Goal: Information Seeking & Learning: Learn about a topic

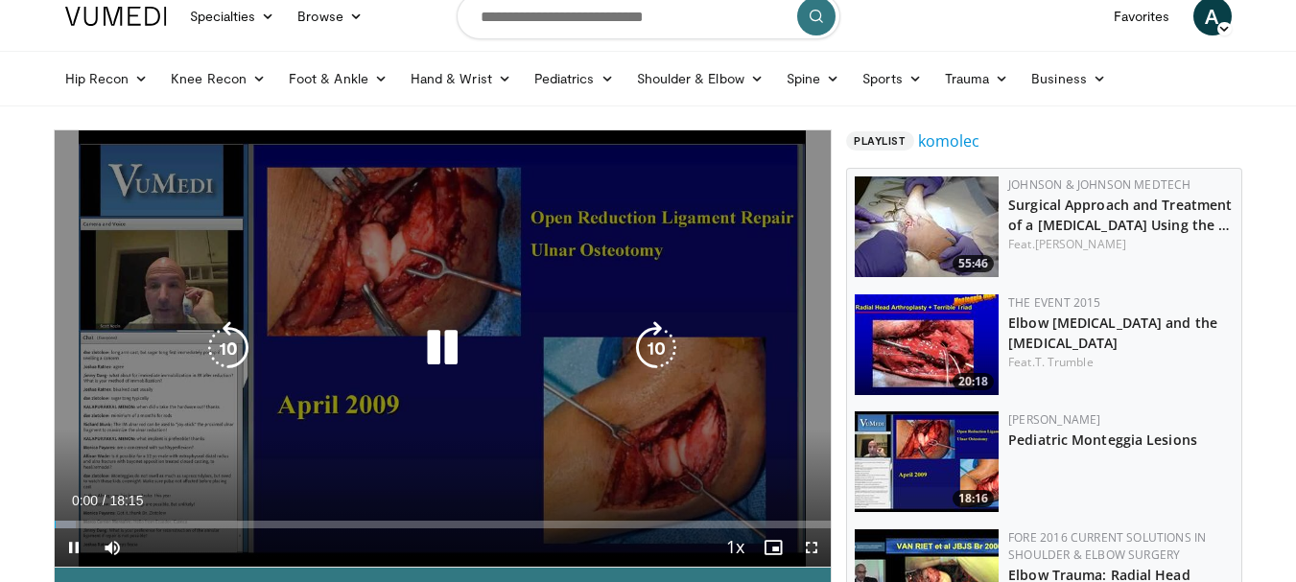
scroll to position [96, 0]
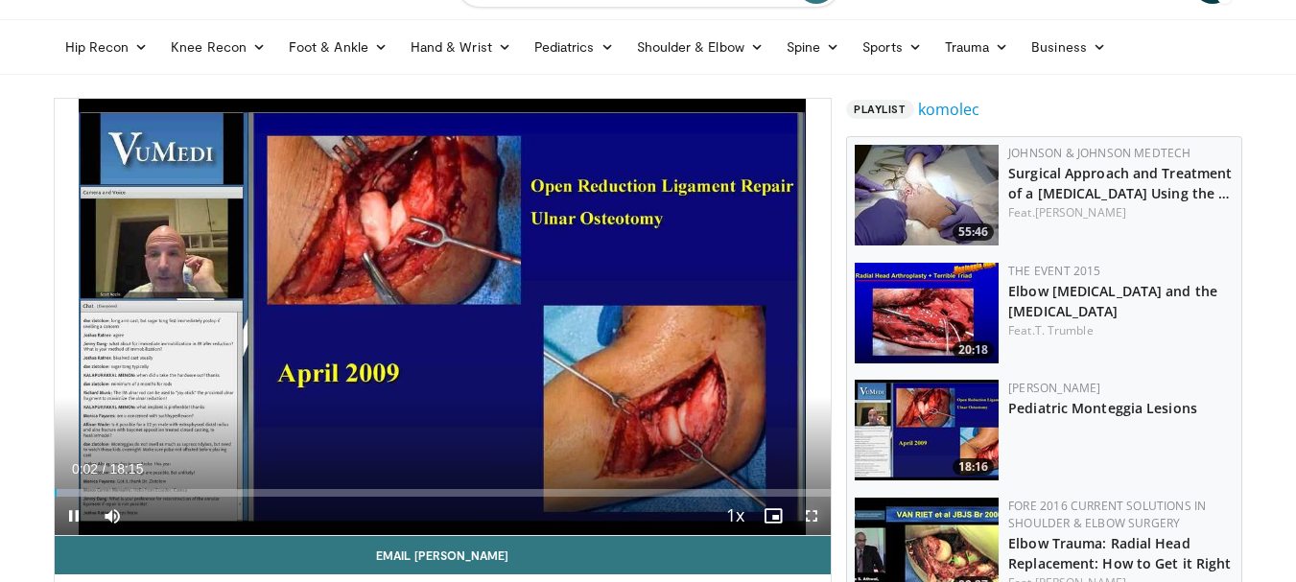
click at [807, 509] on span "Video Player" at bounding box center [812, 516] width 38 height 38
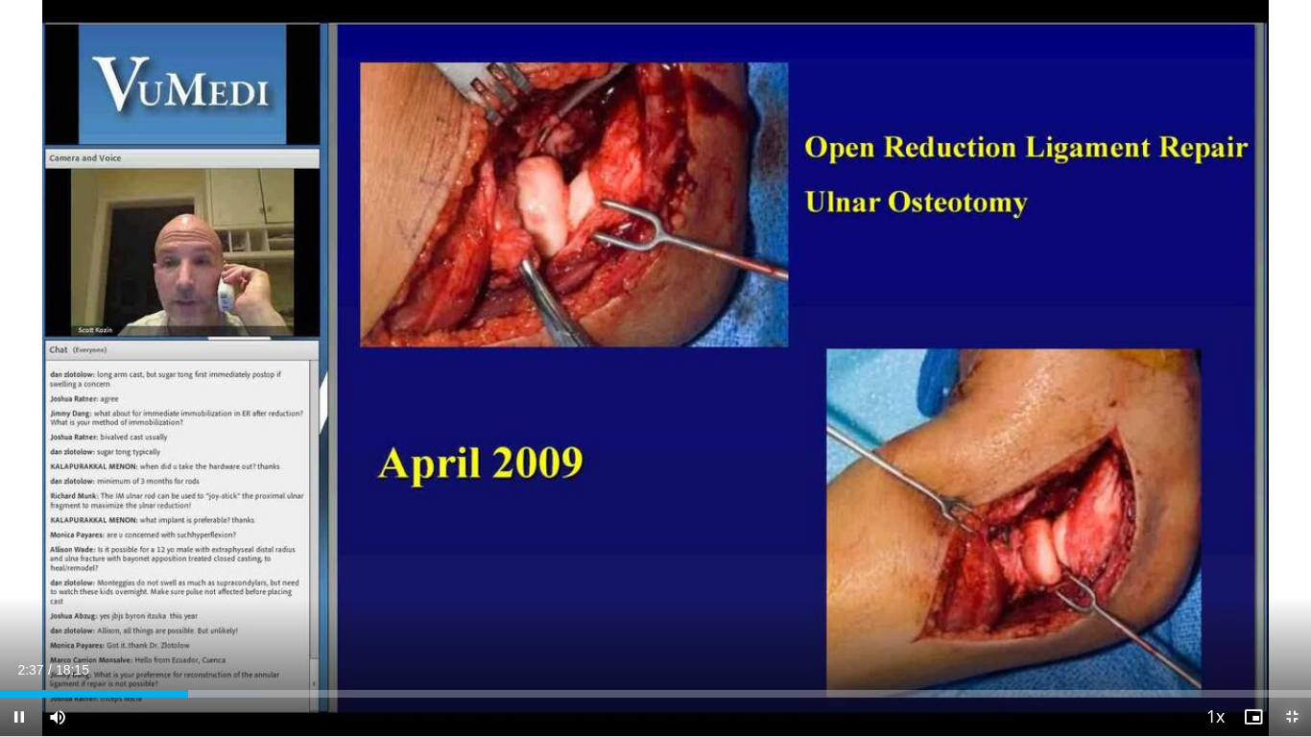
click at [1290, 581] on span "Video Player" at bounding box center [1291, 717] width 38 height 38
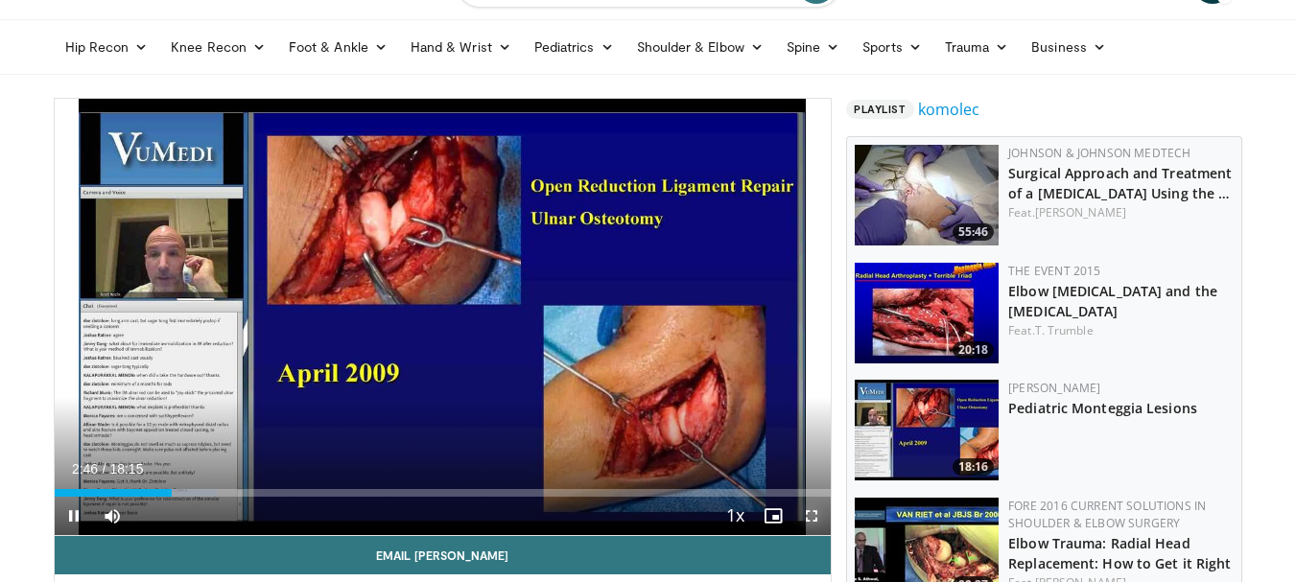
click at [813, 510] on span "Video Player" at bounding box center [812, 516] width 38 height 38
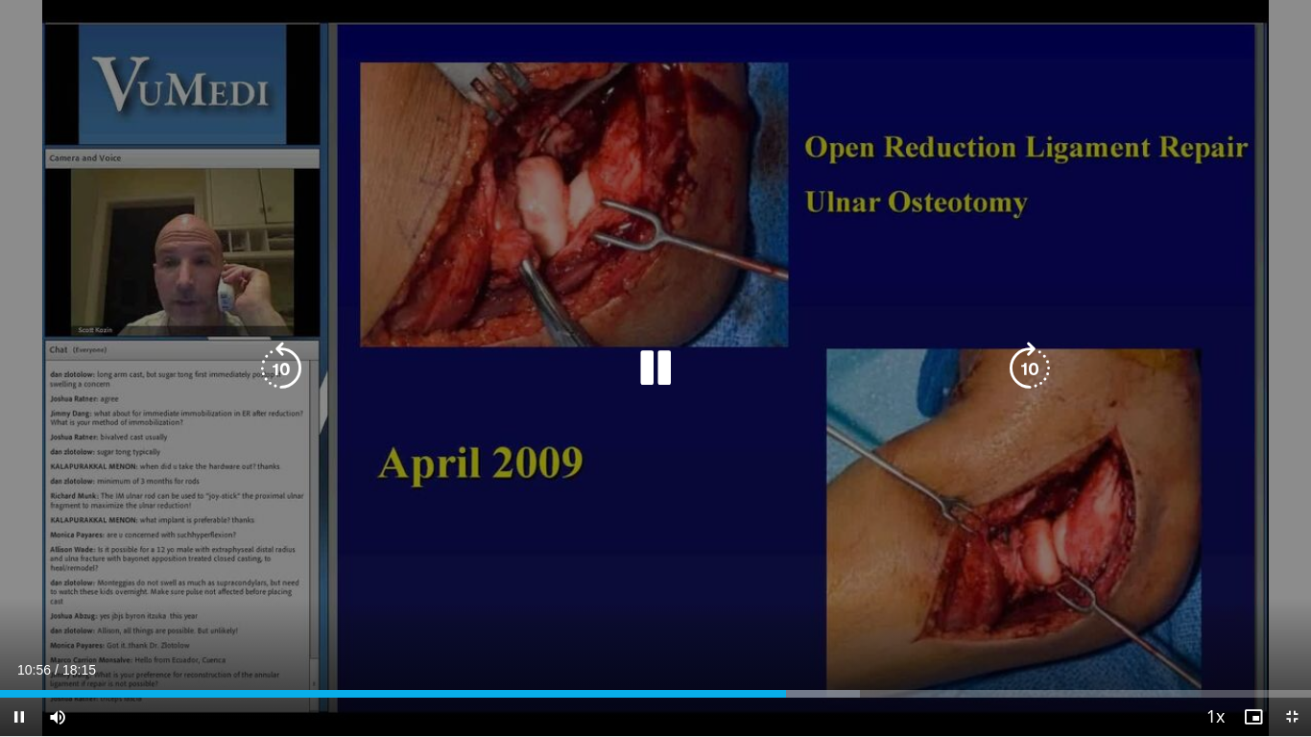
click at [236, 398] on div "10 seconds Tap to unmute" at bounding box center [655, 368] width 1311 height 736
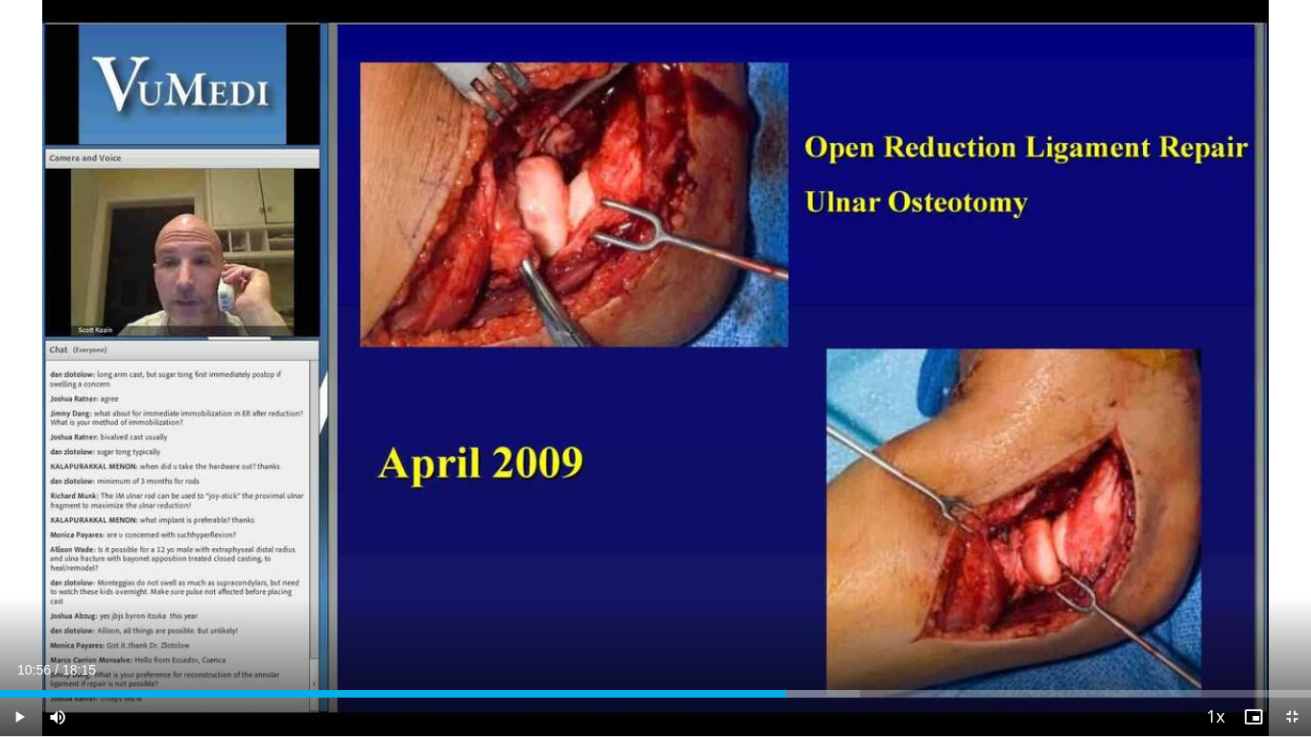
click at [235, 399] on div "10 seconds Tap to unmute" at bounding box center [655, 368] width 1311 height 736
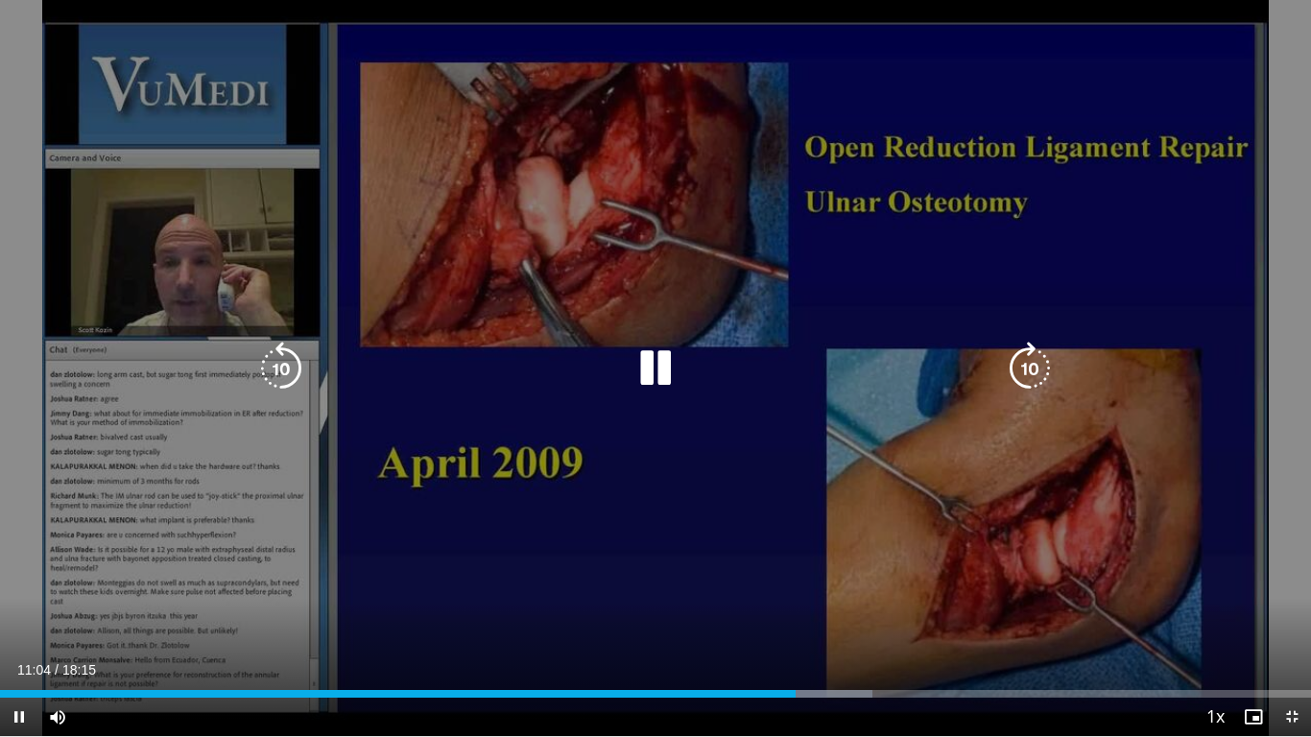
click at [275, 365] on icon "Video Player" at bounding box center [281, 369] width 54 height 54
click at [770, 171] on div "20 seconds Tap to unmute" at bounding box center [655, 368] width 1311 height 736
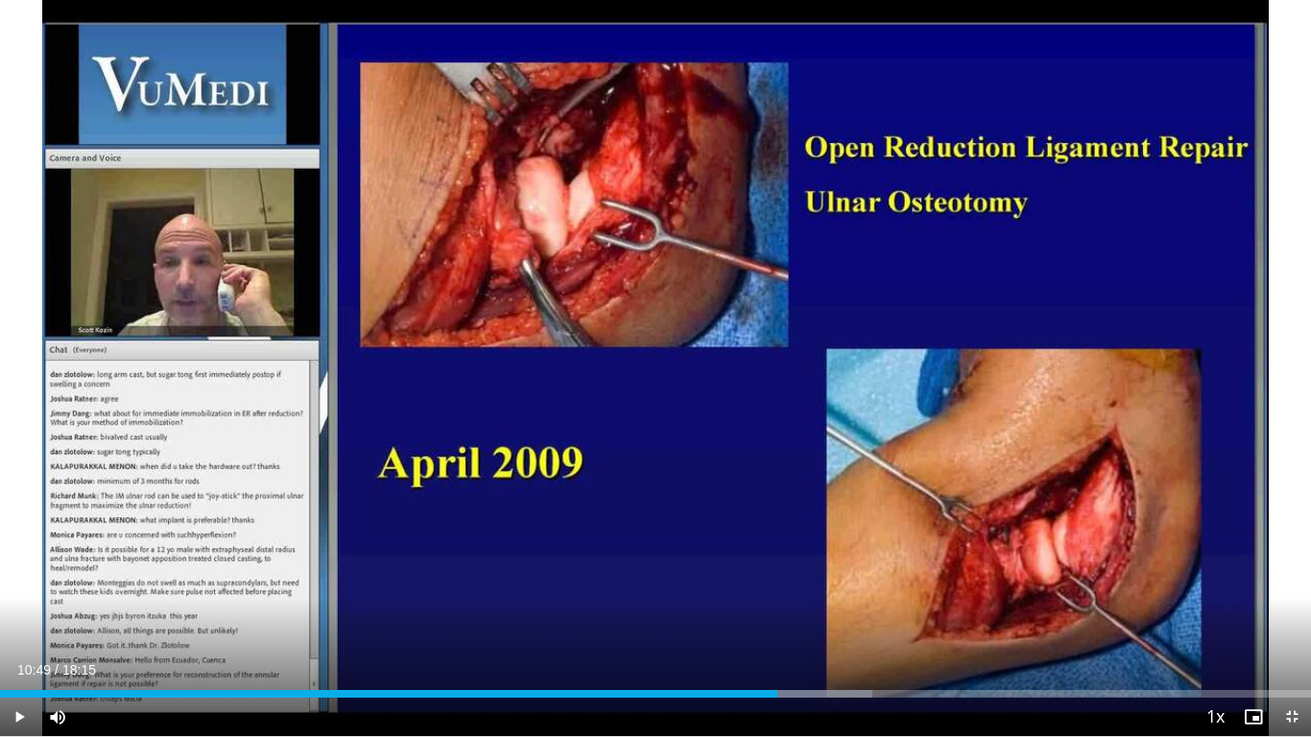
click at [770, 171] on div "20 seconds Tap to unmute" at bounding box center [655, 368] width 1311 height 736
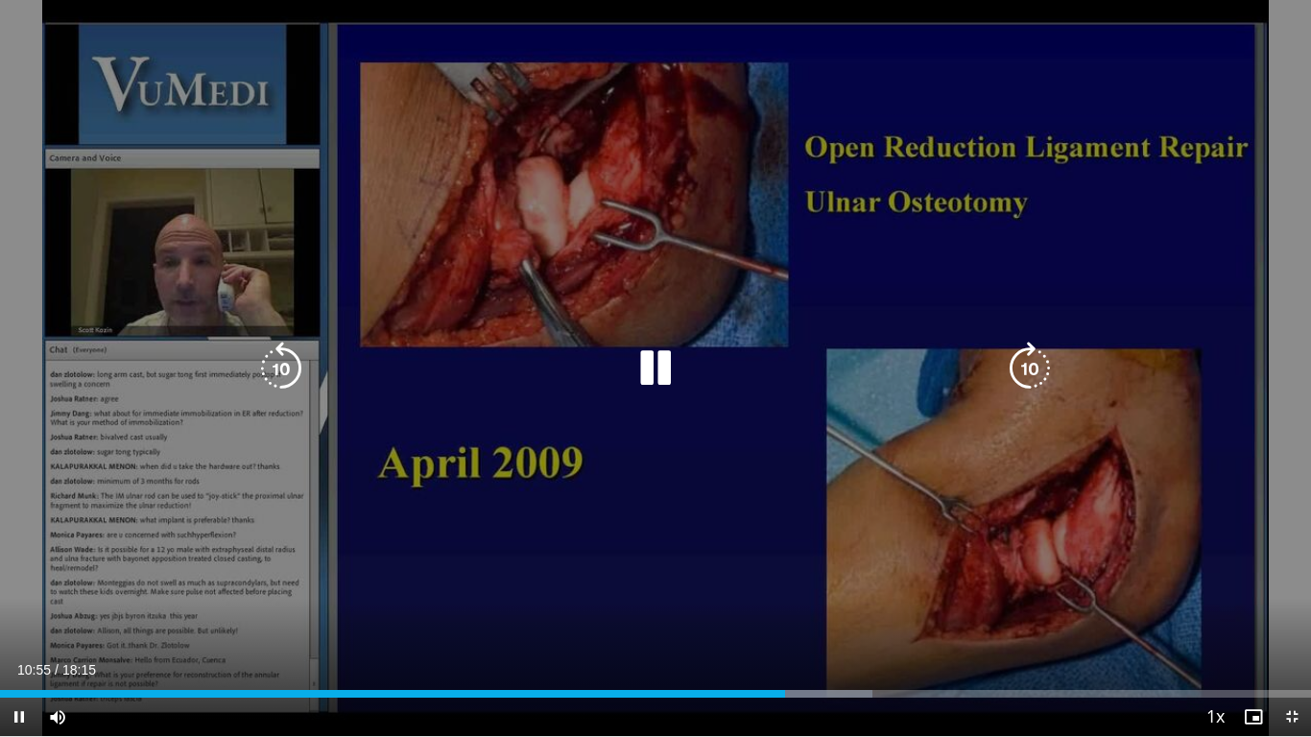
click at [656, 368] on icon "Video Player" at bounding box center [656, 369] width 54 height 54
click at [1084, 266] on div "20 seconds Tap to unmute" at bounding box center [655, 368] width 1311 height 736
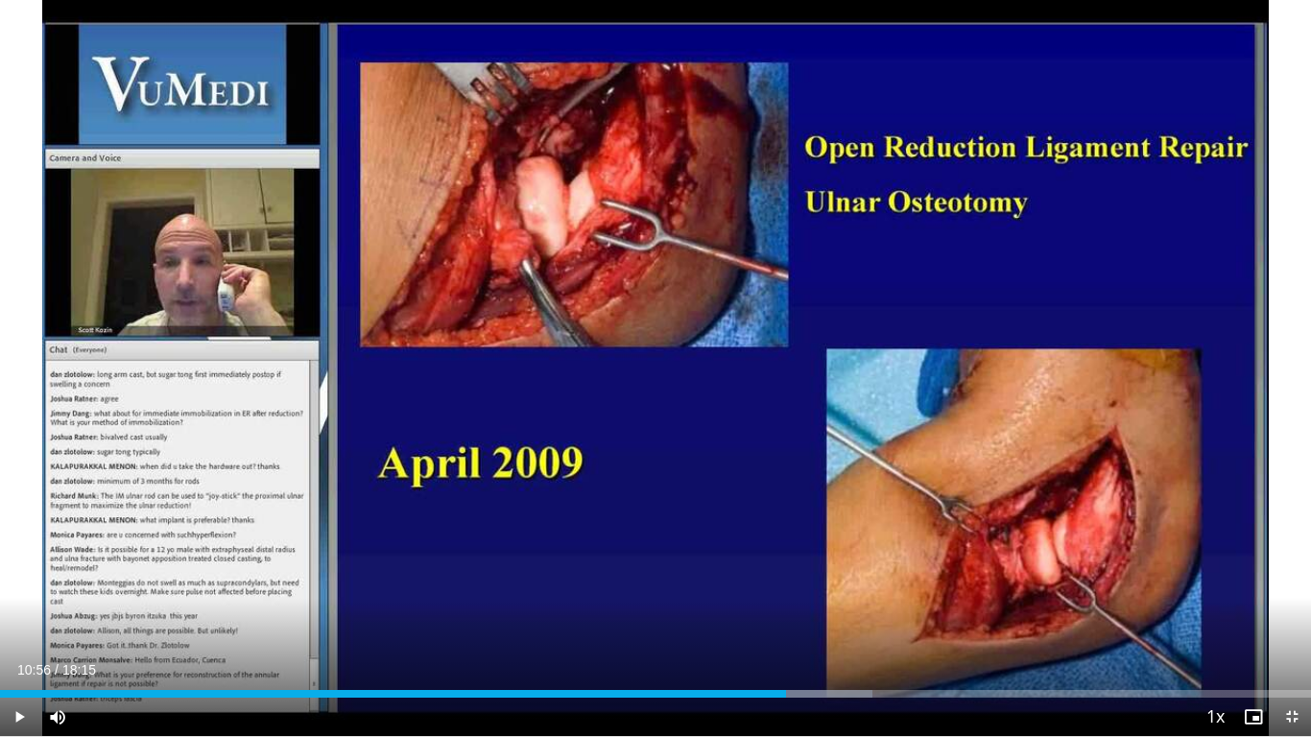
click at [1084, 266] on div "20 seconds Tap to unmute" at bounding box center [655, 368] width 1311 height 736
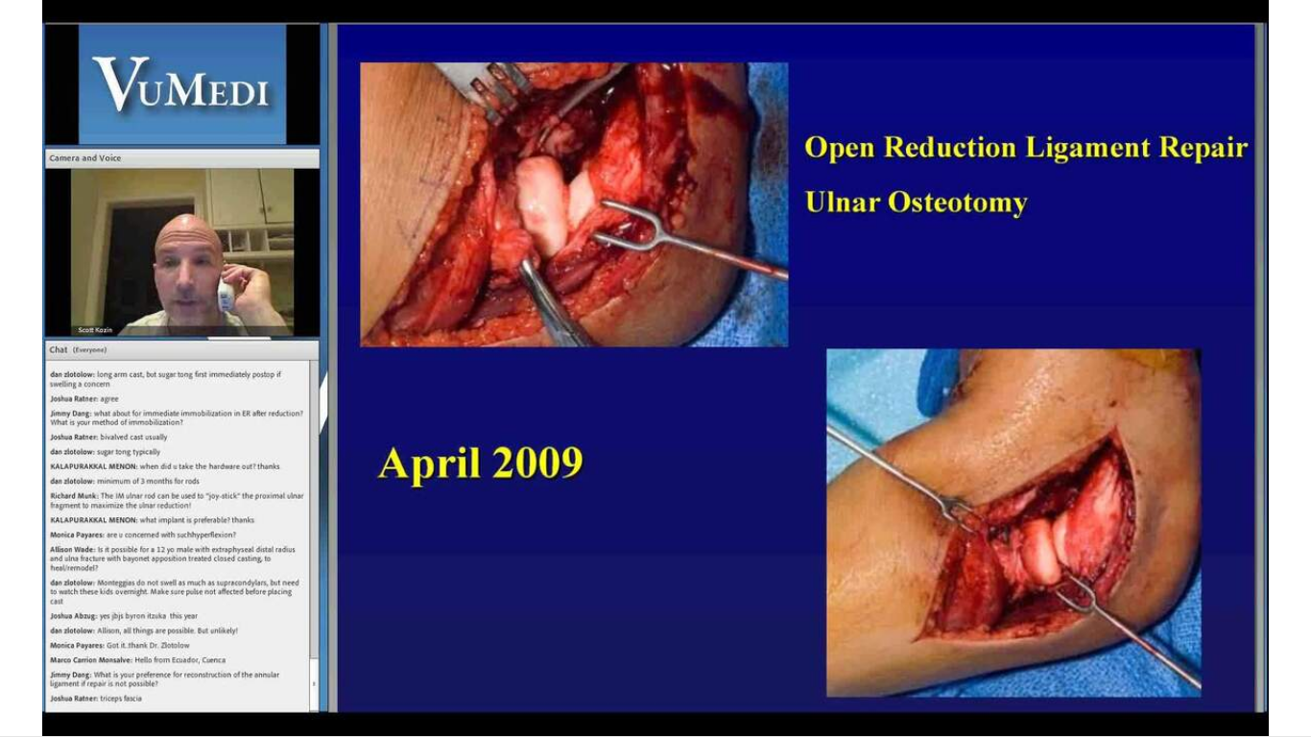
click at [1084, 266] on div "20 seconds Tap to unmute" at bounding box center [655, 368] width 1311 height 736
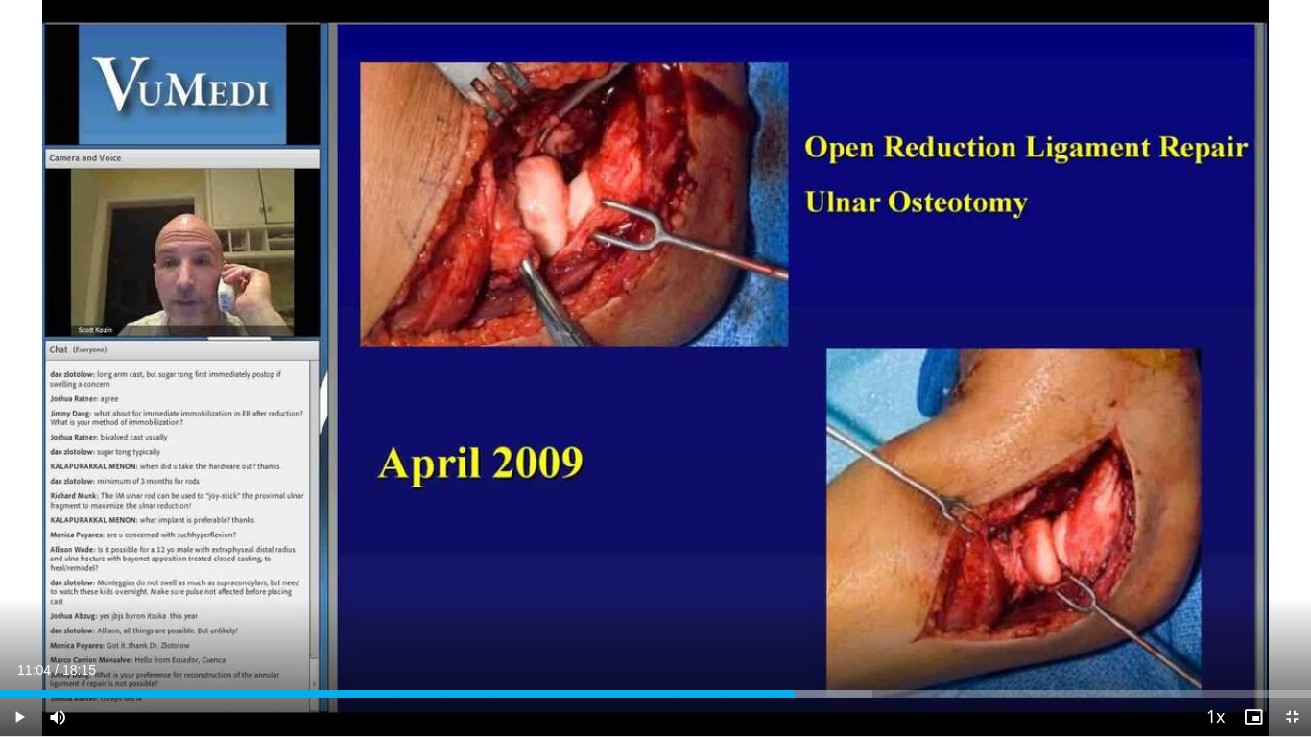
click at [1084, 266] on div "20 seconds Tap to unmute" at bounding box center [655, 368] width 1311 height 736
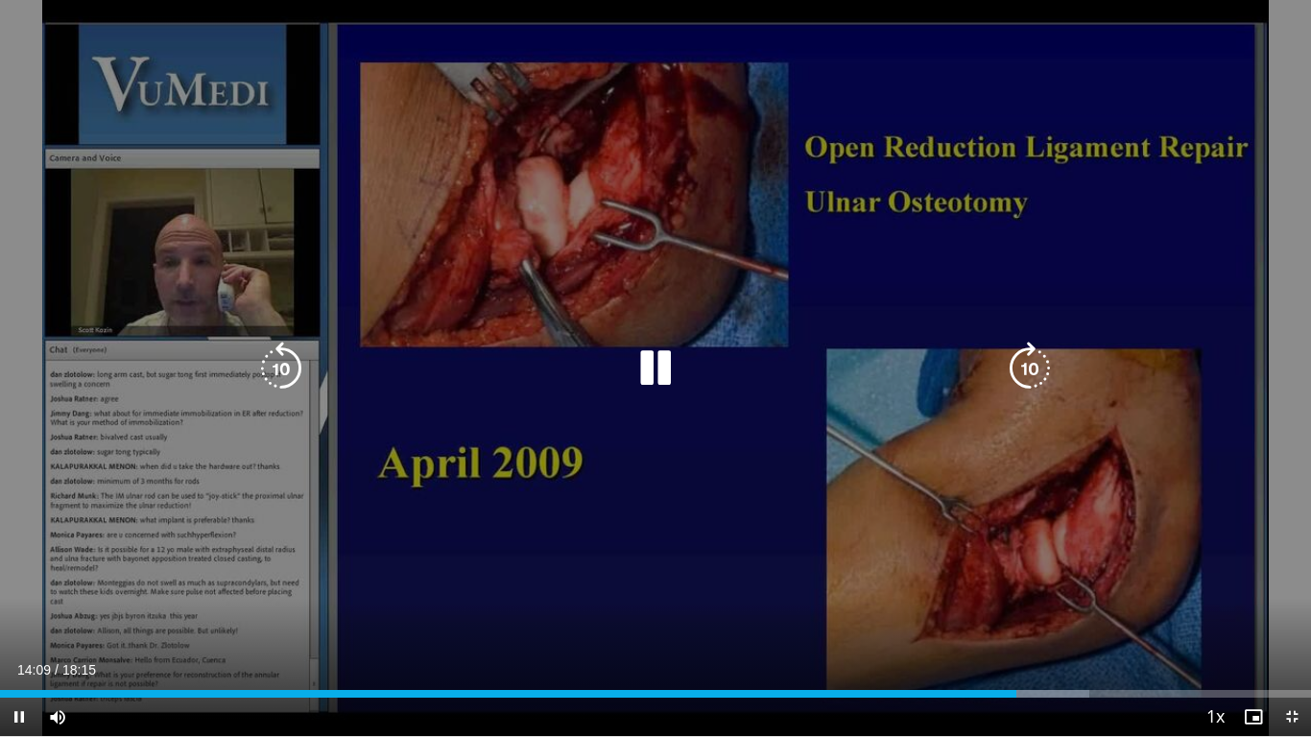
click at [280, 344] on icon "Video Player" at bounding box center [281, 369] width 54 height 54
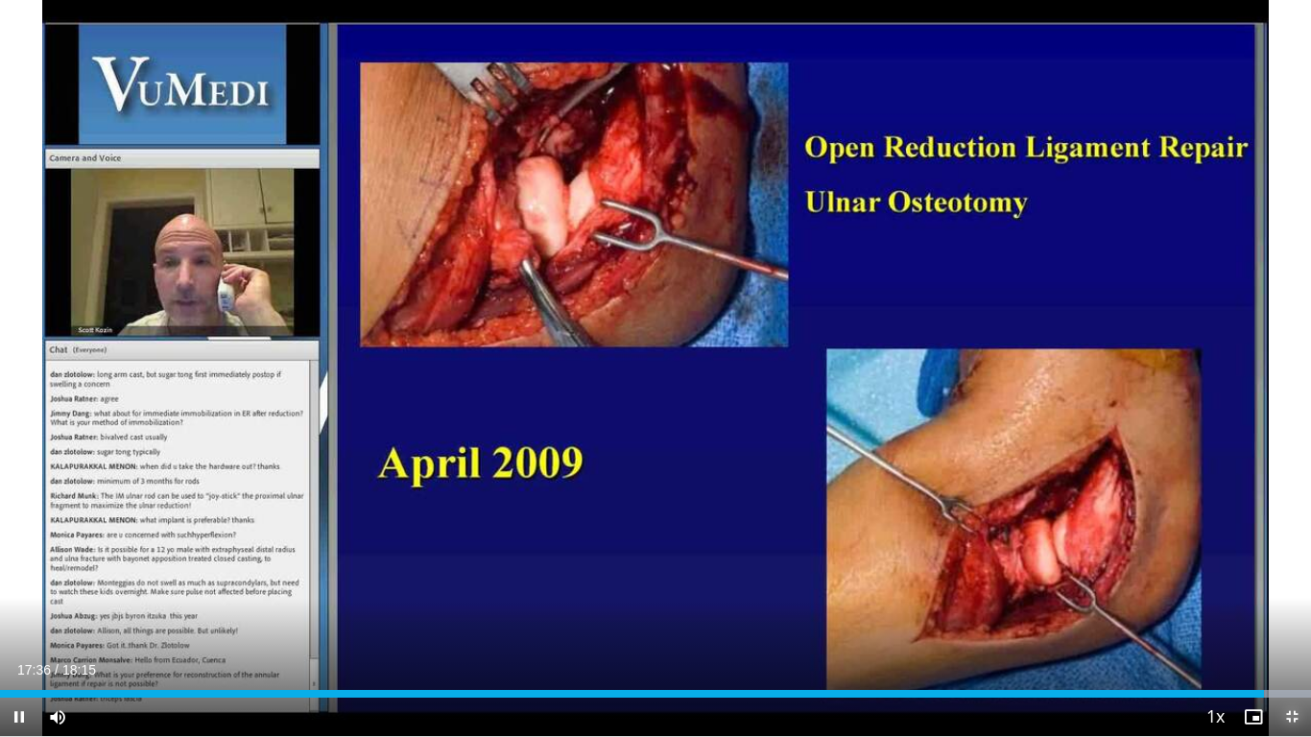
click at [1288, 581] on span "Video Player" at bounding box center [1291, 717] width 38 height 38
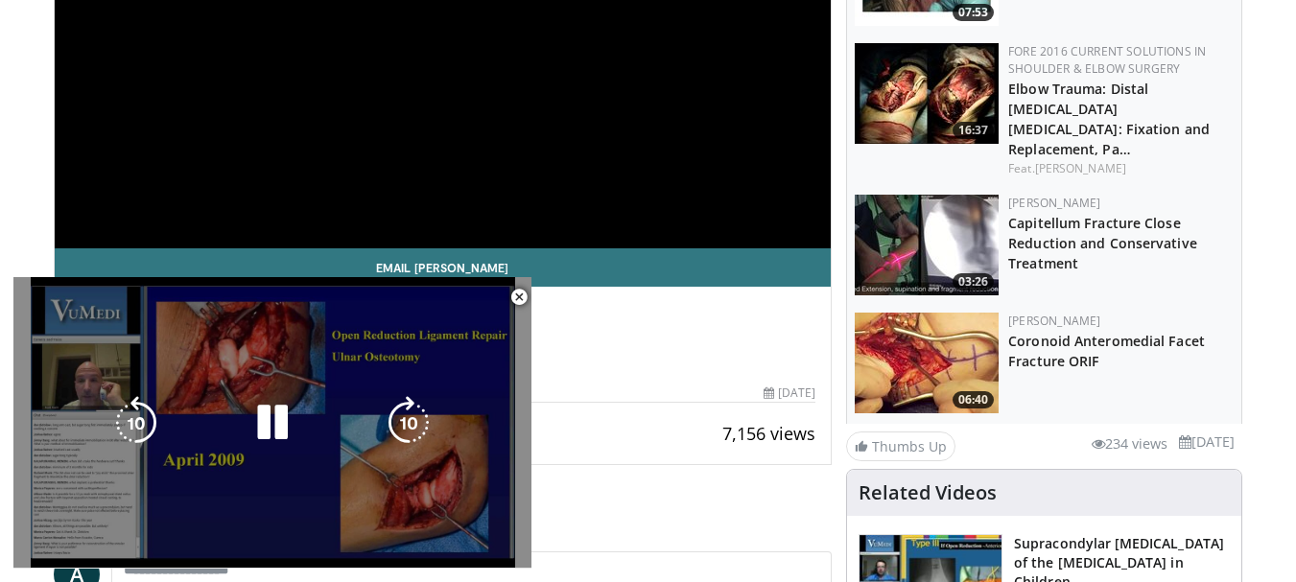
scroll to position [672, 0]
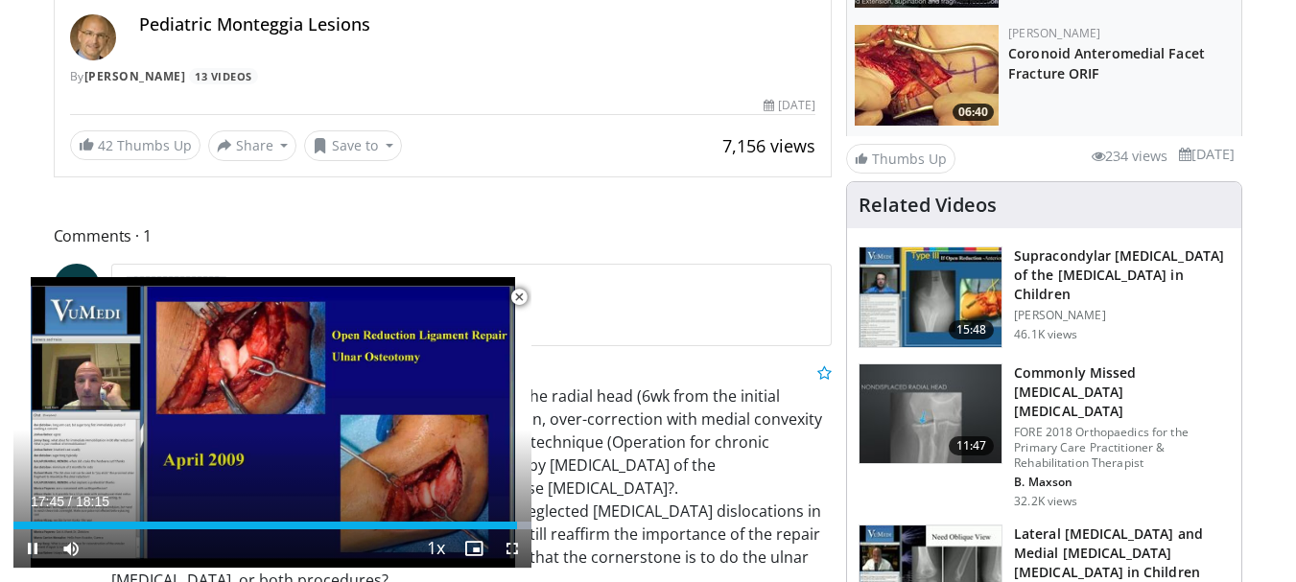
click at [515, 295] on span "Video Player" at bounding box center [519, 297] width 38 height 38
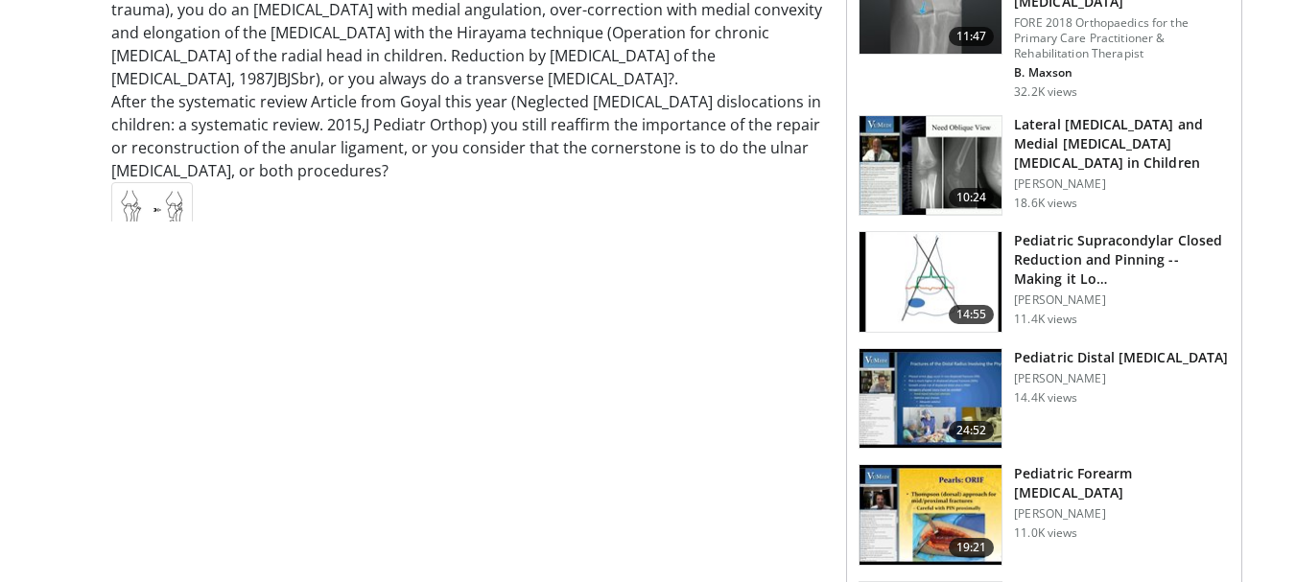
scroll to position [1098, 0]
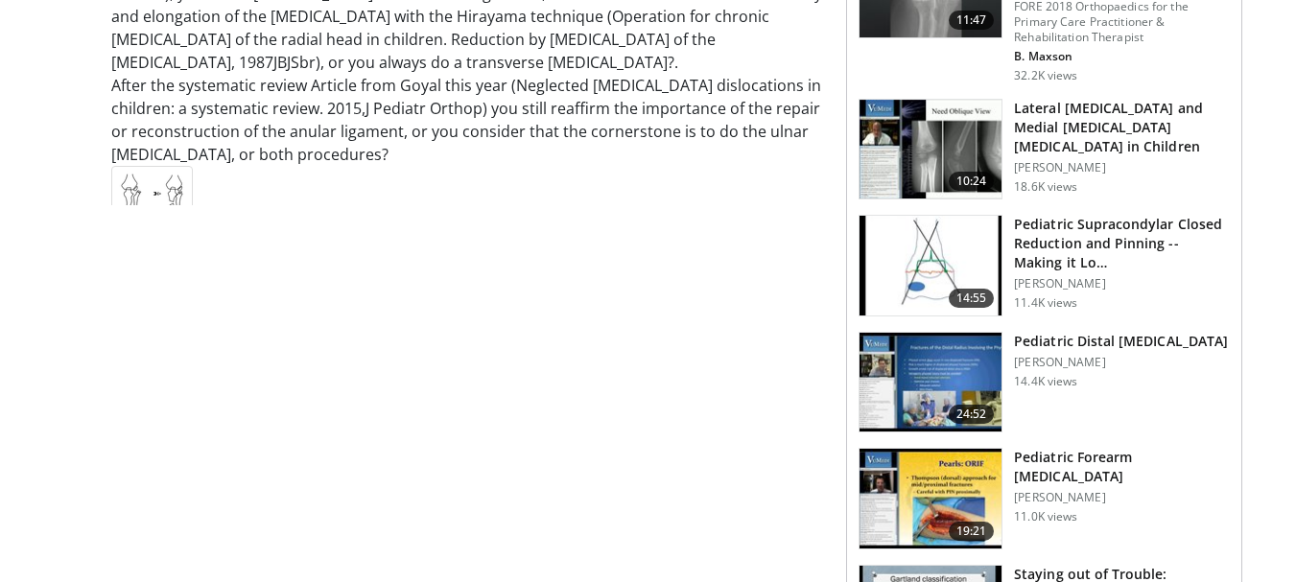
click at [151, 169] on img at bounding box center [152, 199] width 82 height 67
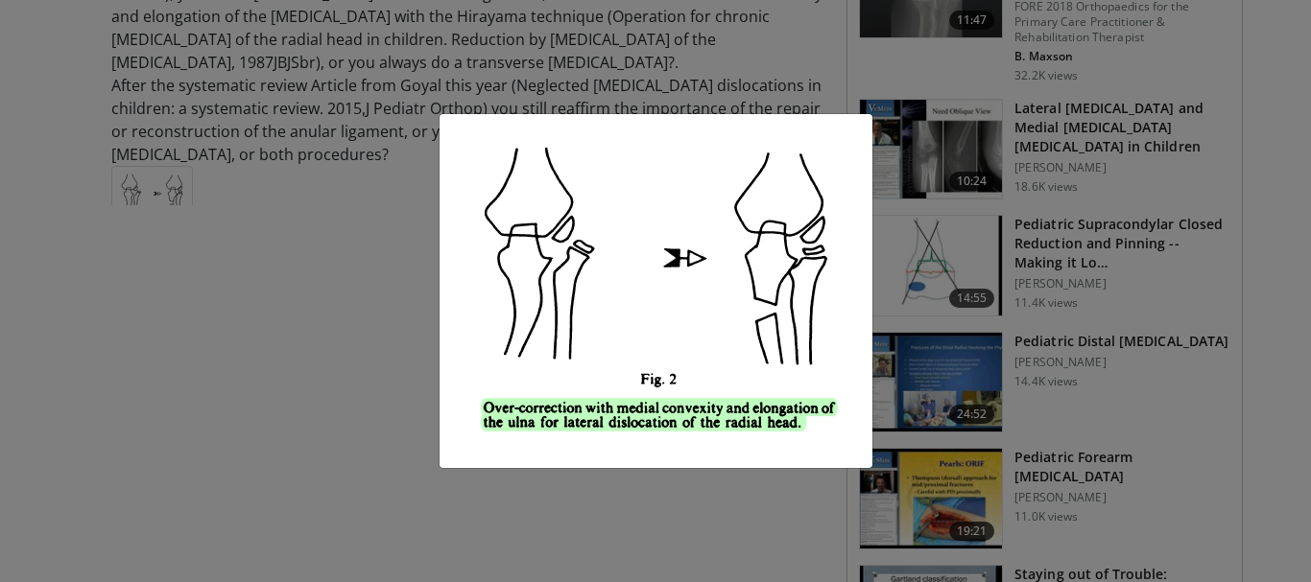
click at [96, 334] on div "×" at bounding box center [655, 291] width 1311 height 582
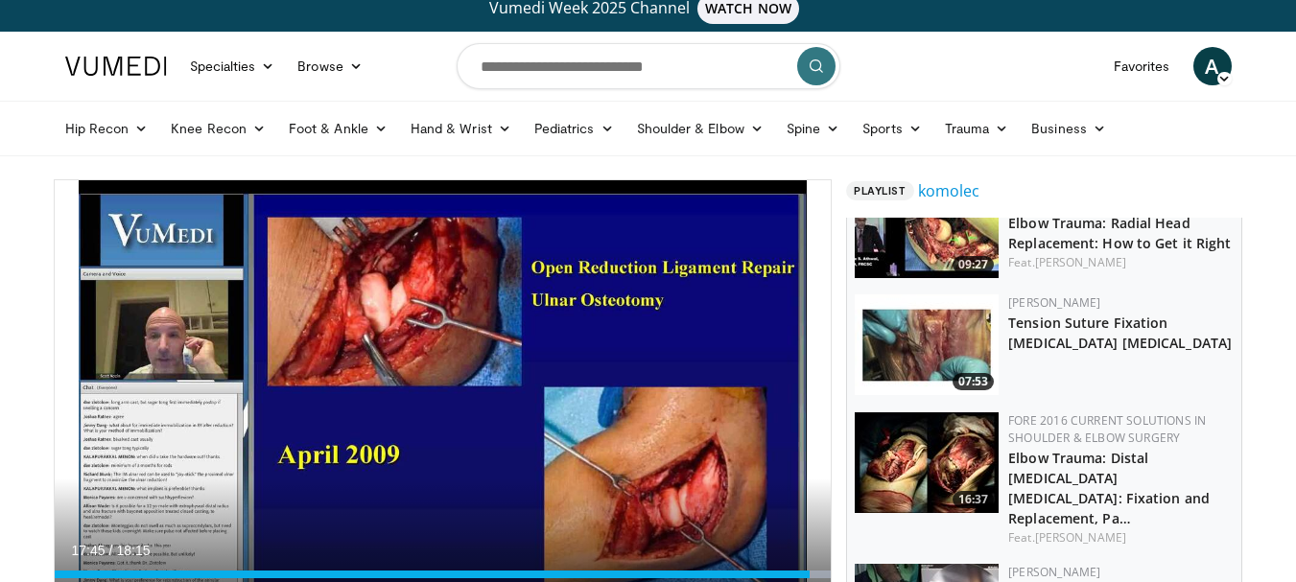
scroll to position [0, 0]
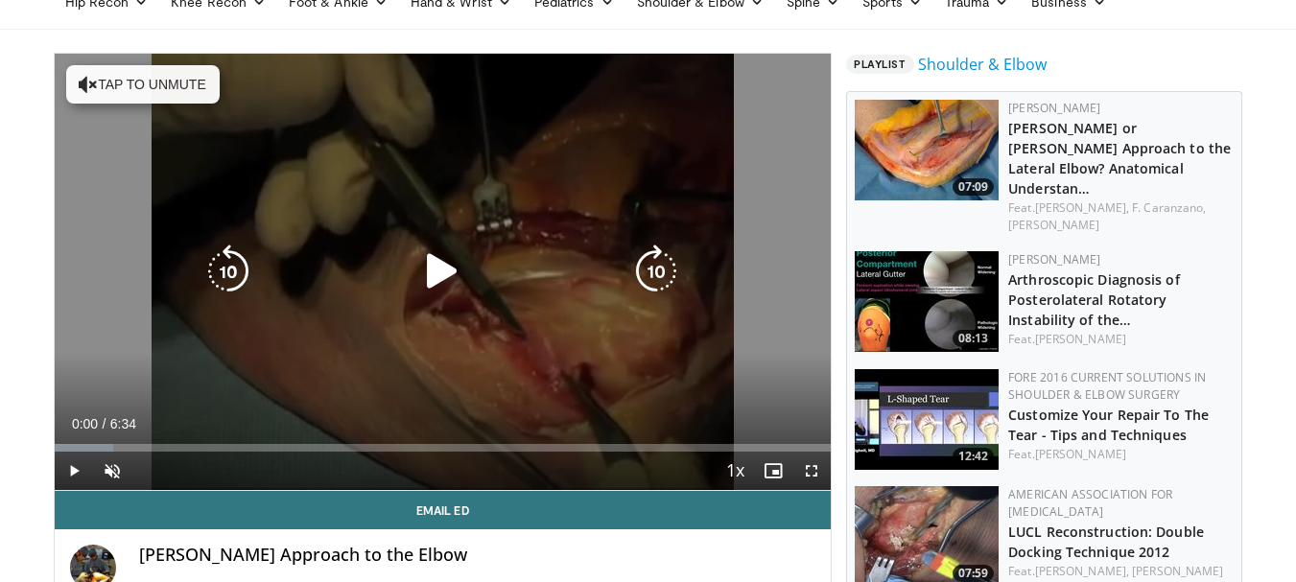
scroll to position [192, 0]
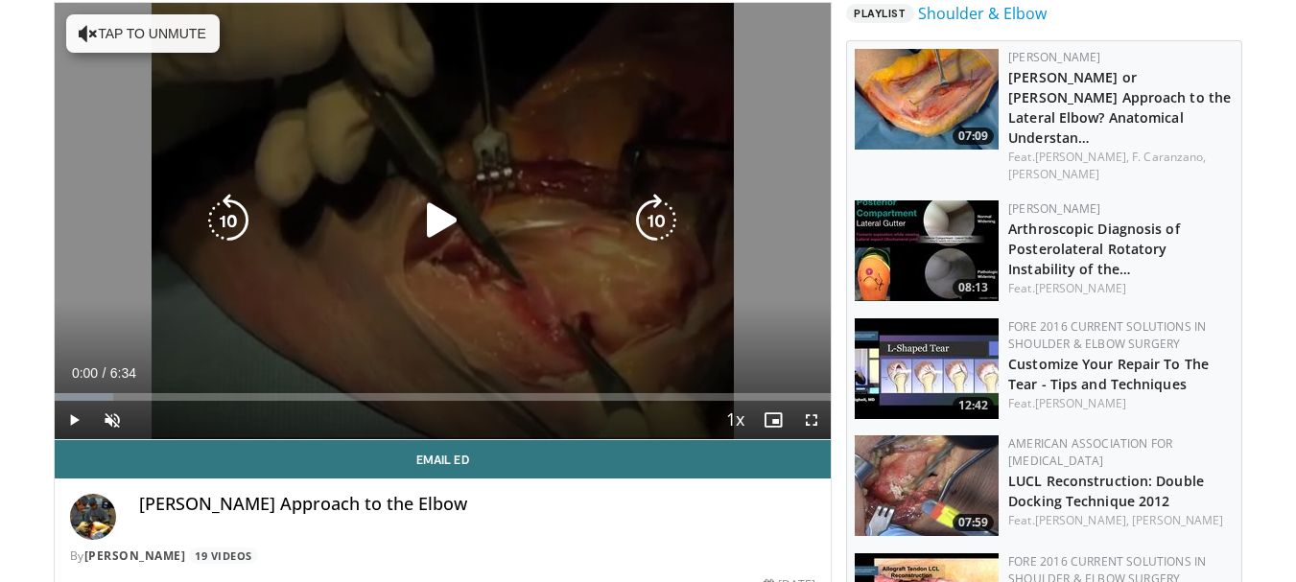
click at [417, 215] on icon "Video Player" at bounding box center [442, 221] width 54 height 54
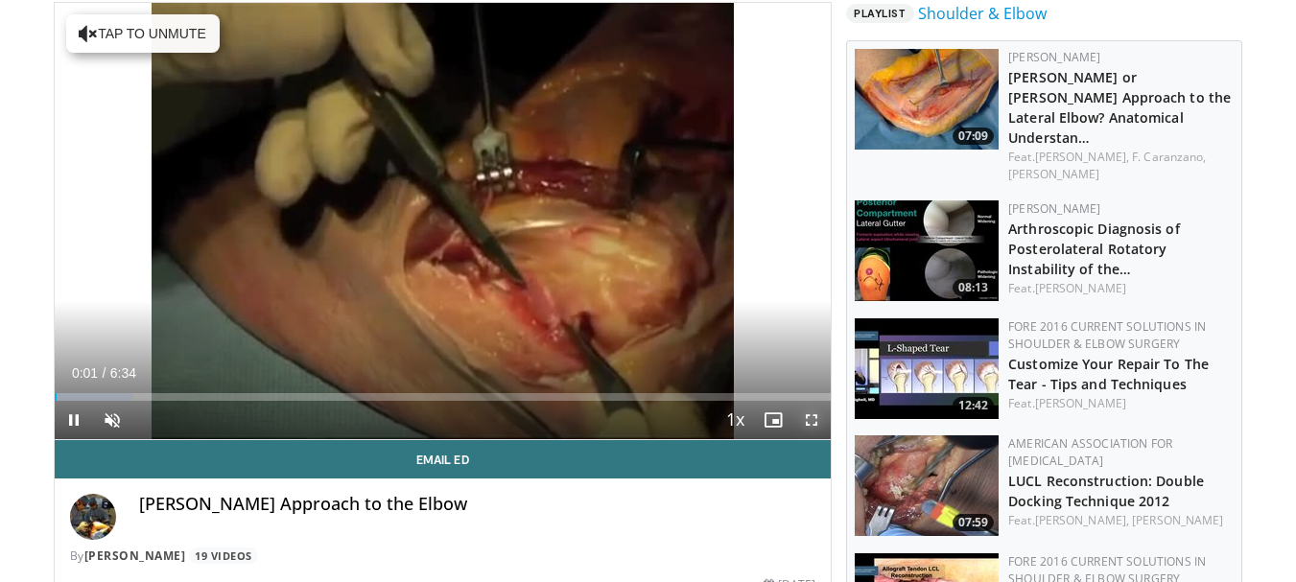
click at [811, 424] on span "Video Player" at bounding box center [812, 420] width 38 height 38
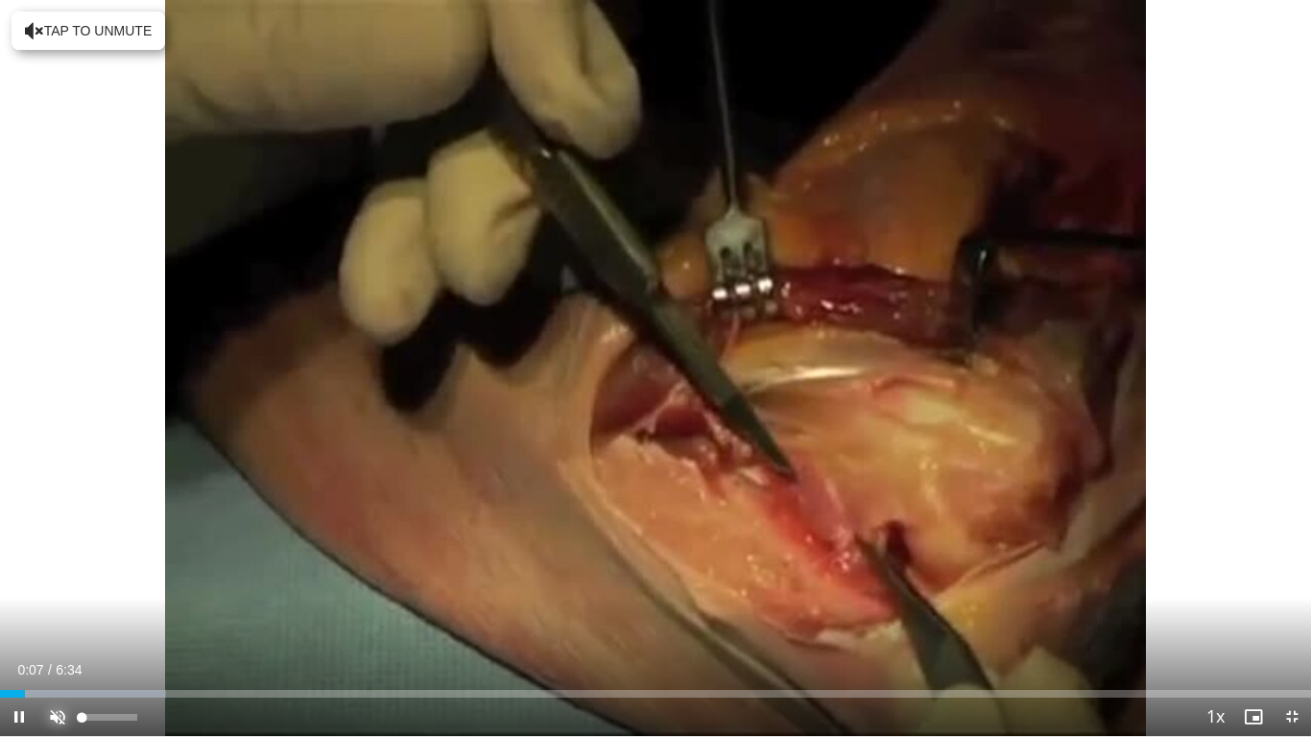
click at [47, 581] on span "Video Player" at bounding box center [57, 717] width 38 height 38
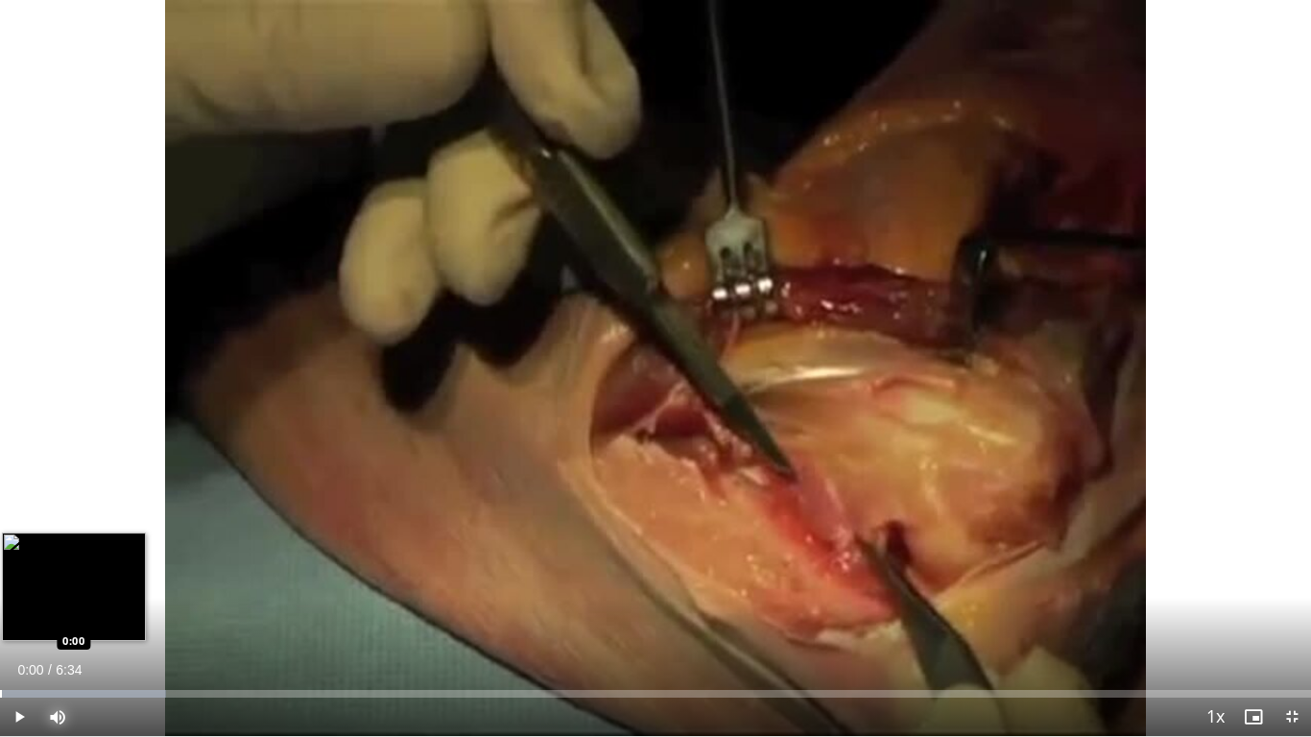
drag, startPoint x: 24, startPoint y: 693, endPoint x: 0, endPoint y: 689, distance: 24.3
click at [0, 581] on div "Loaded : 12.67% 0:00 0:00" at bounding box center [655, 688] width 1311 height 18
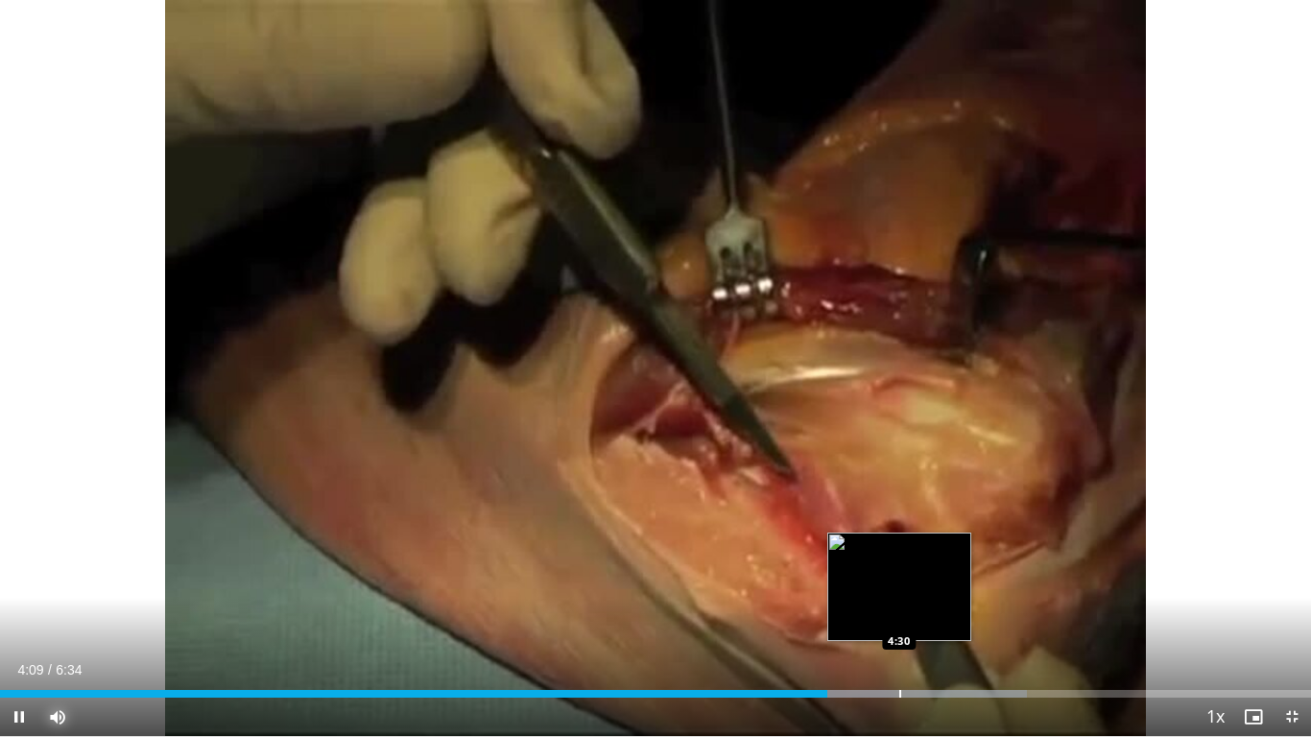
click at [899, 581] on div "Progress Bar" at bounding box center [900, 694] width 2 height 8
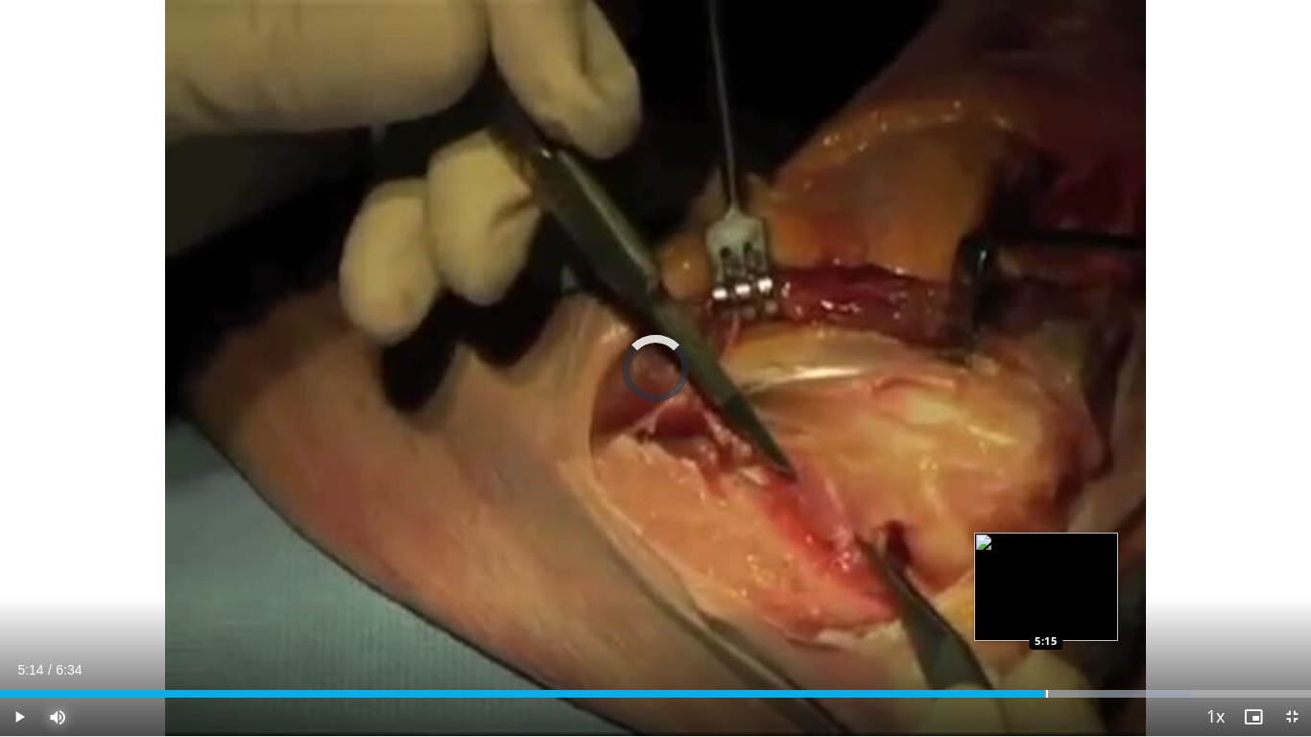
click at [1044, 581] on div "Loaded : 91.01% 4:57 5:15" at bounding box center [655, 694] width 1311 height 8
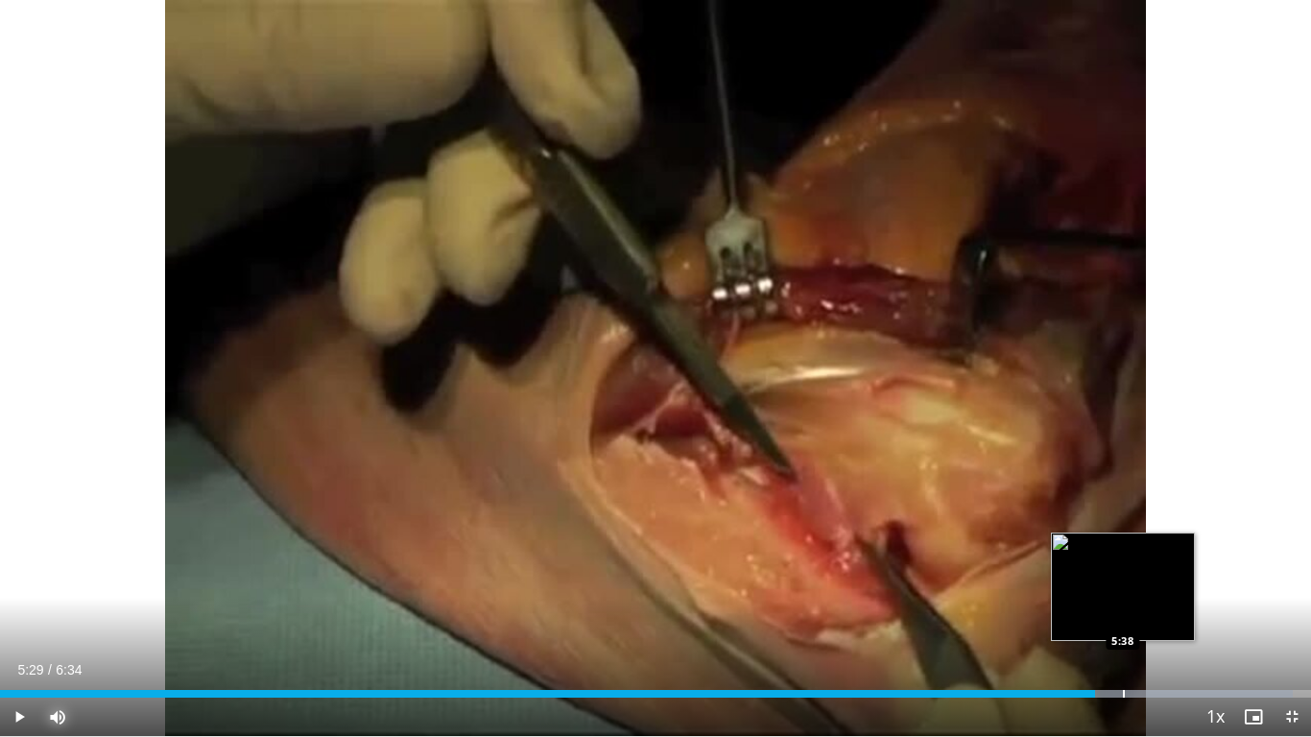
click at [1124, 581] on div "Progress Bar" at bounding box center [1124, 694] width 2 height 8
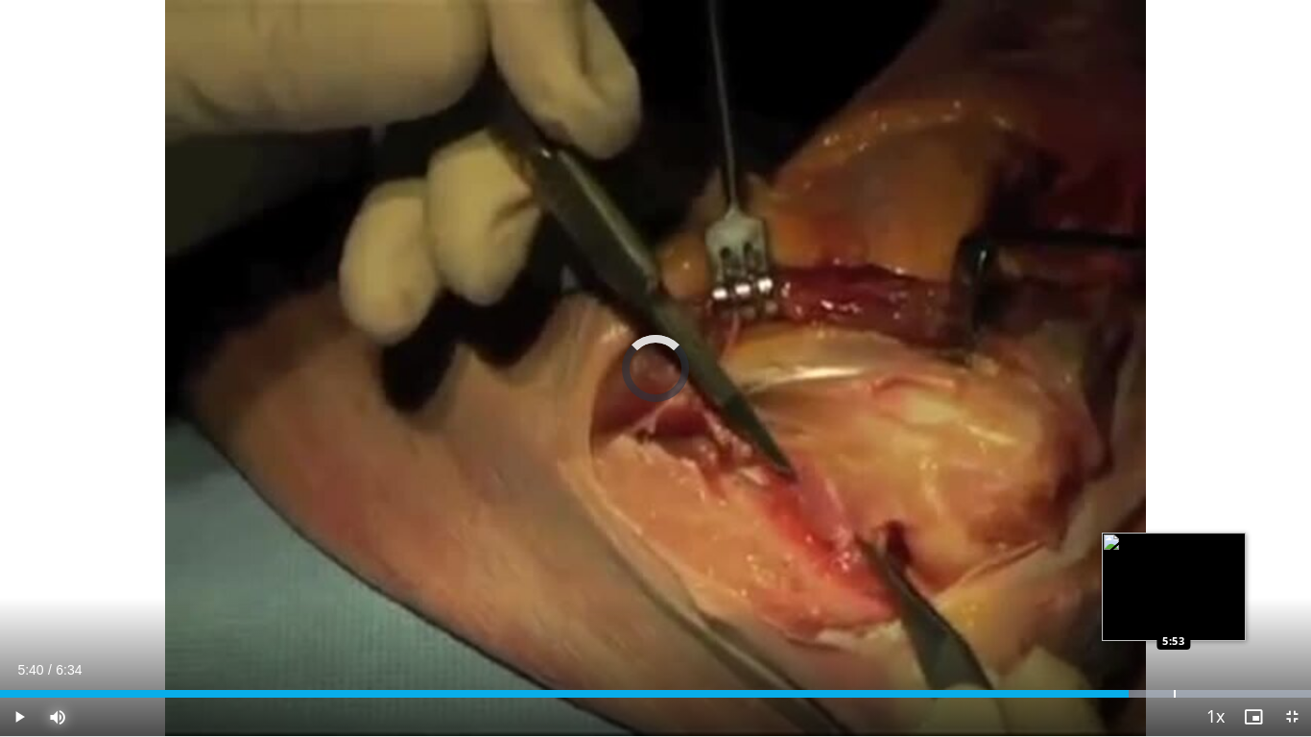
click at [1174, 581] on div "Progress Bar" at bounding box center [1175, 694] width 2 height 8
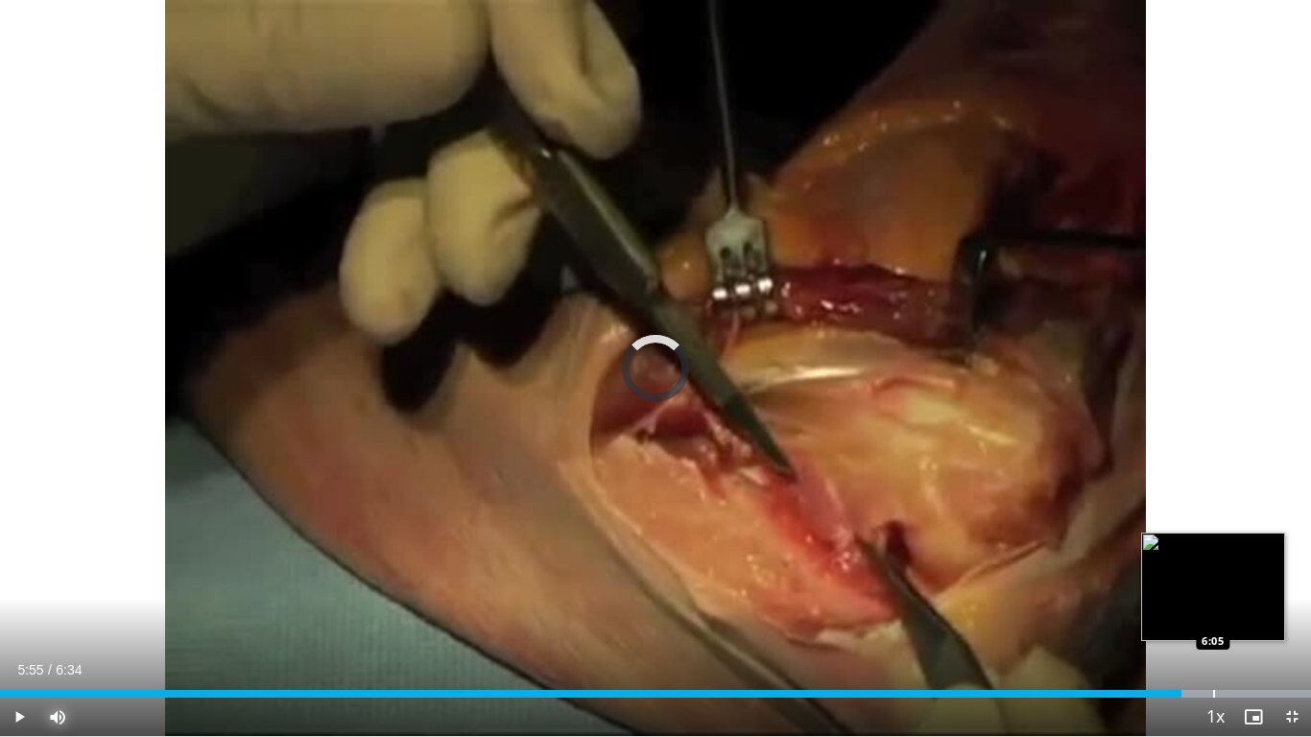
click at [1213, 581] on div "Progress Bar" at bounding box center [1214, 694] width 2 height 8
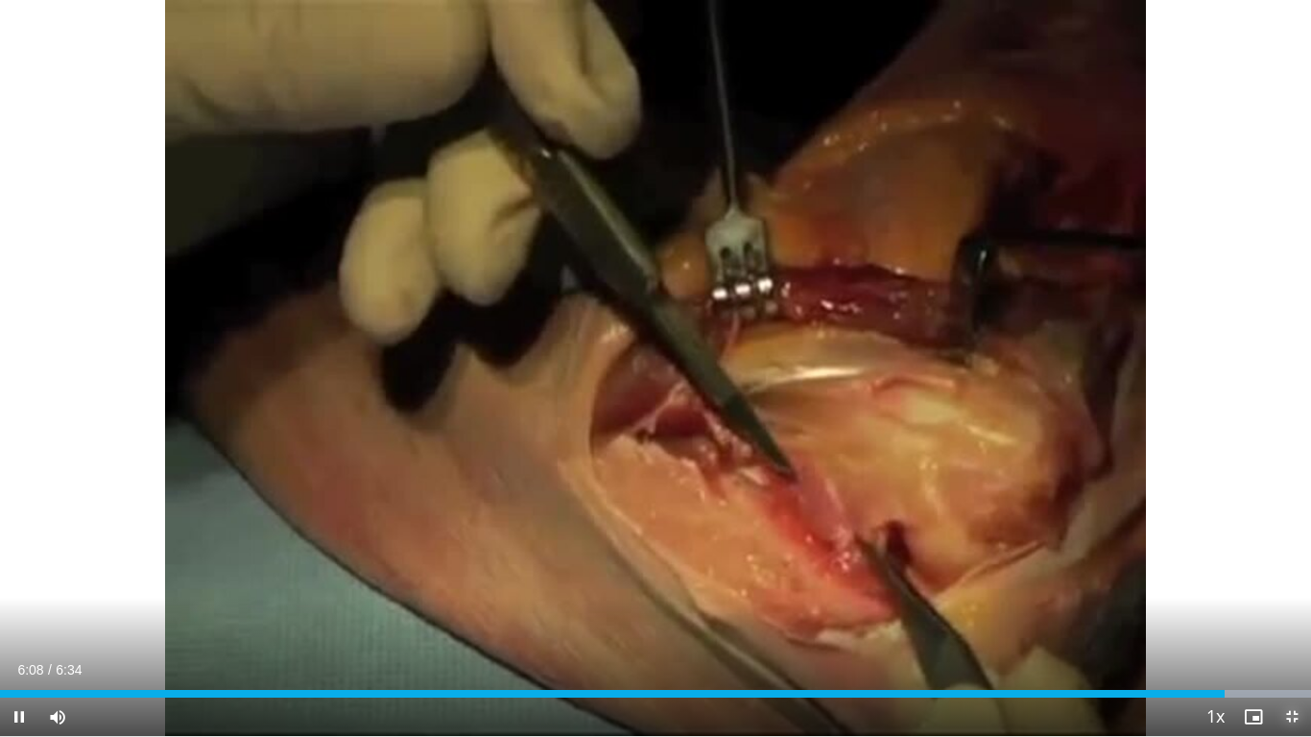
click at [1293, 581] on span "Video Player" at bounding box center [1291, 717] width 38 height 38
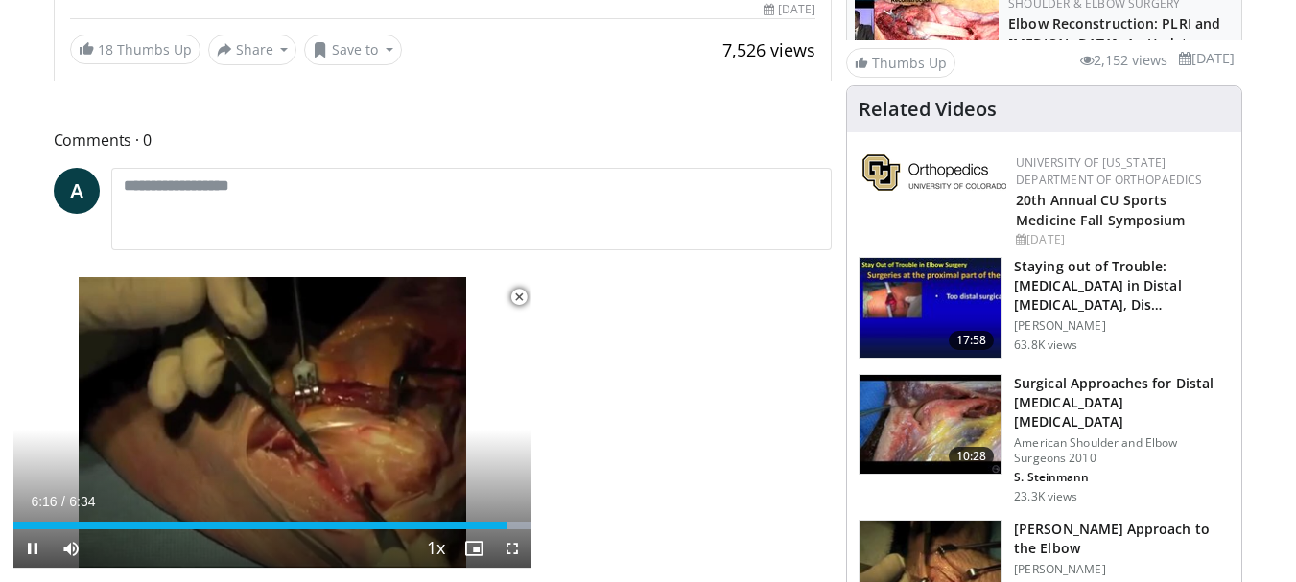
click at [518, 296] on span "Video Player" at bounding box center [519, 297] width 38 height 38
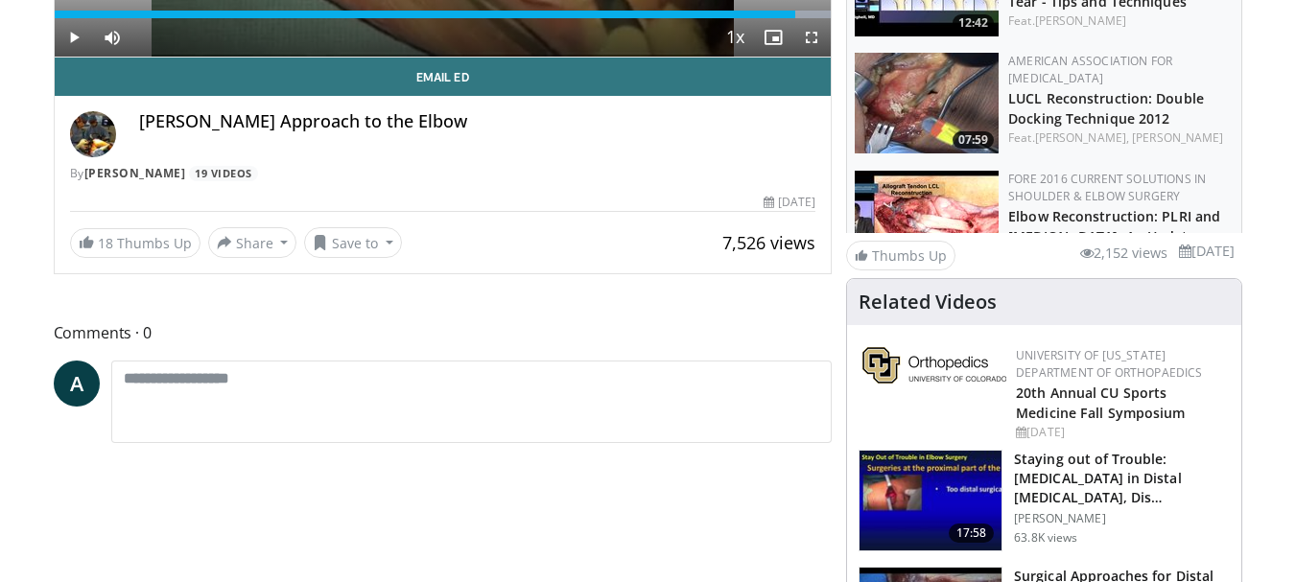
scroll to position [234, 0]
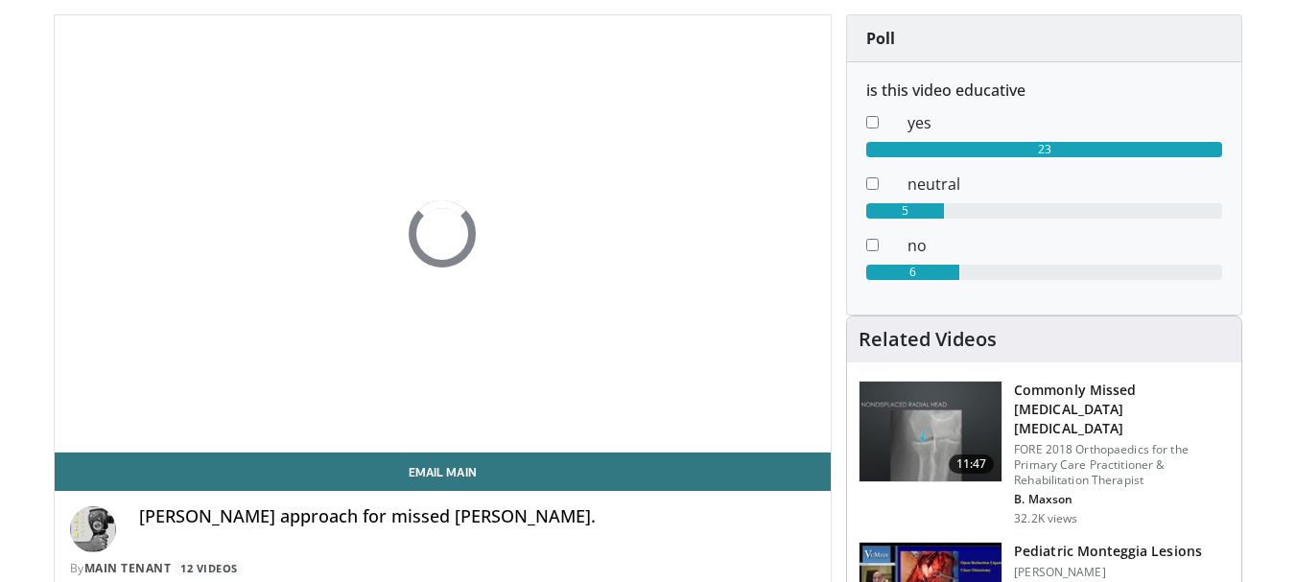
scroll to position [192, 0]
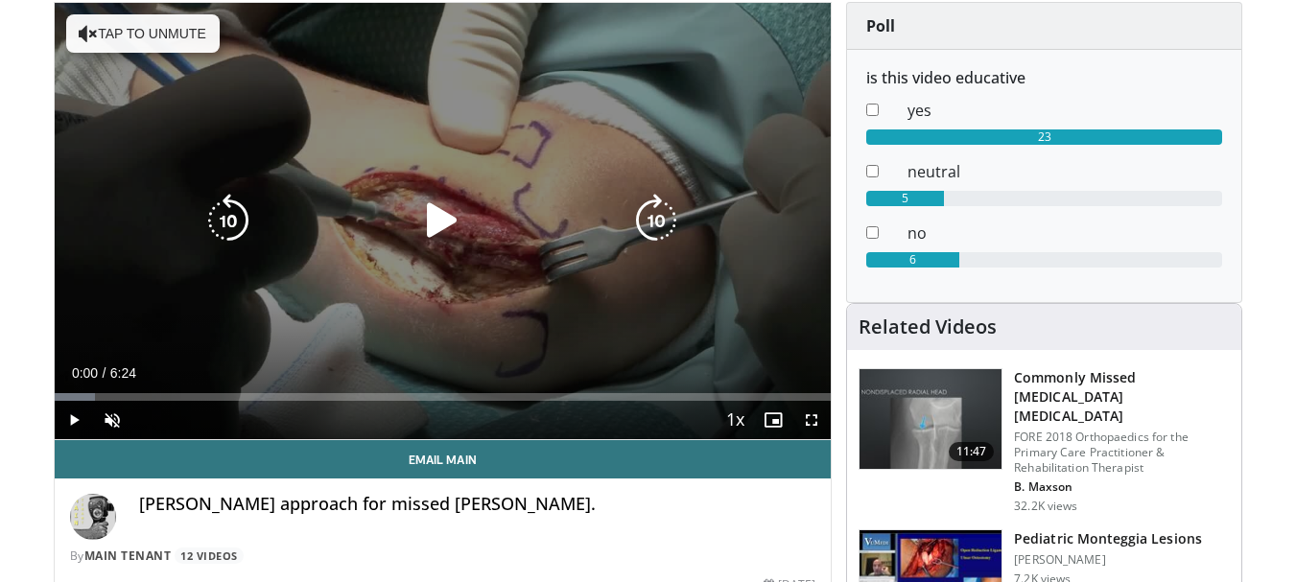
click at [435, 223] on icon "Video Player" at bounding box center [442, 221] width 54 height 54
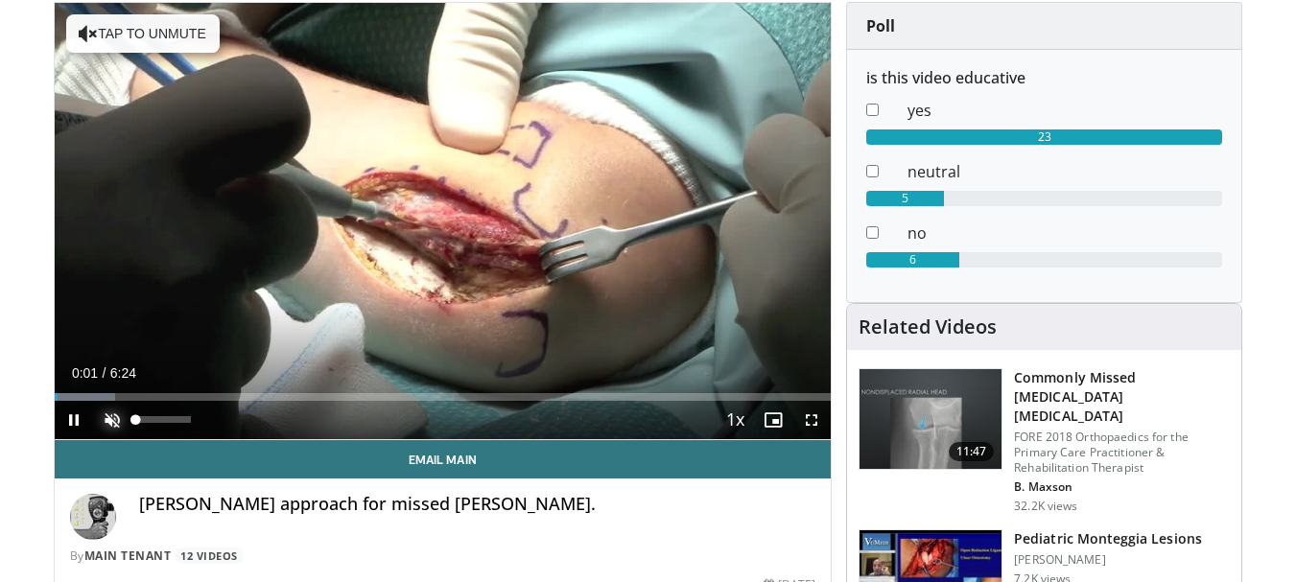
click at [107, 421] on span "Video Player" at bounding box center [112, 420] width 38 height 38
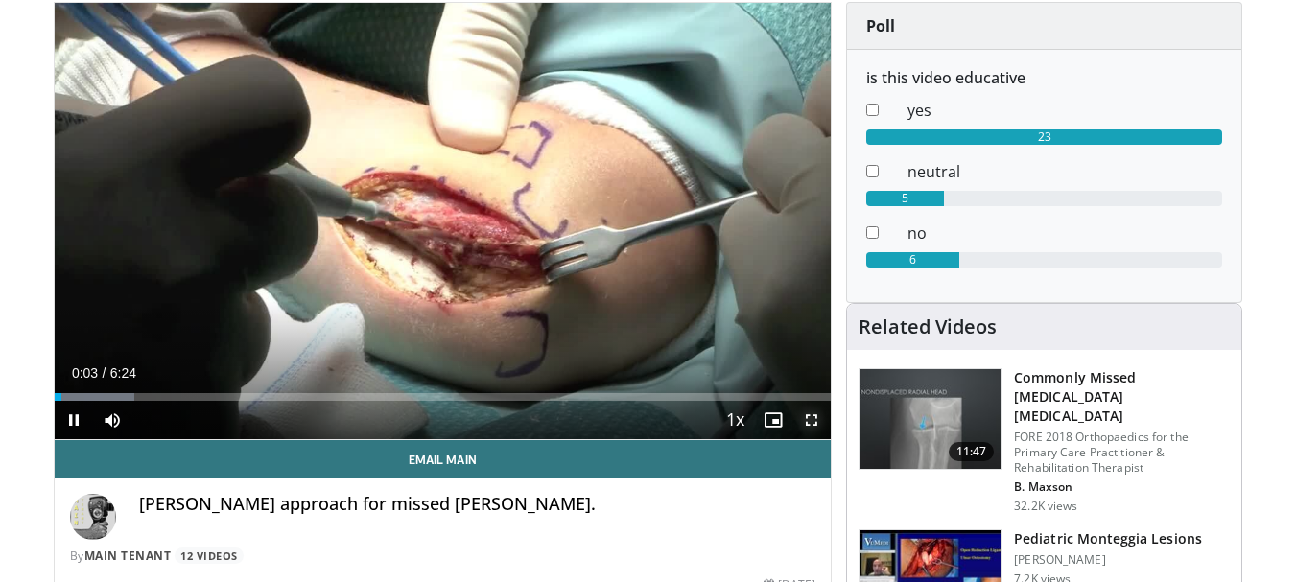
click at [816, 425] on span "Video Player" at bounding box center [812, 420] width 38 height 38
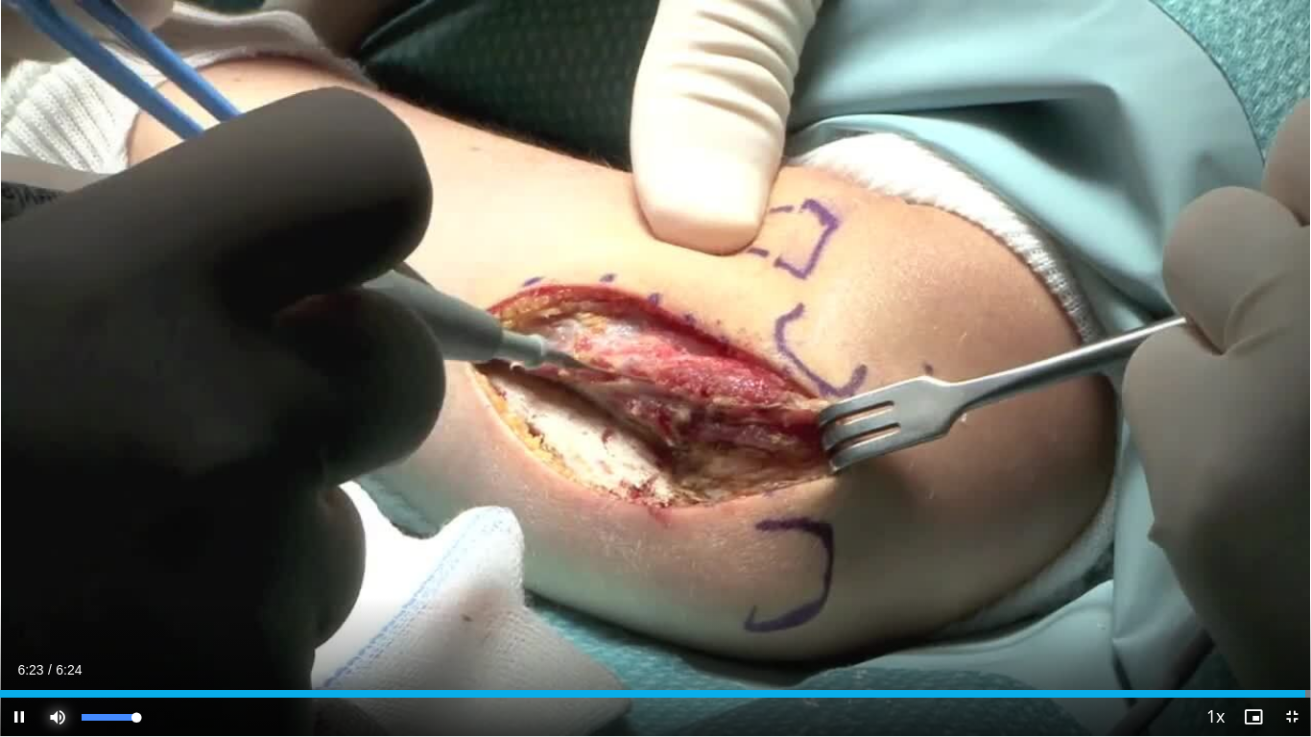
click at [54, 581] on span "Video Player" at bounding box center [57, 717] width 38 height 38
click at [1295, 581] on span "Video Player" at bounding box center [1291, 717] width 38 height 38
